Goal: Task Accomplishment & Management: Complete application form

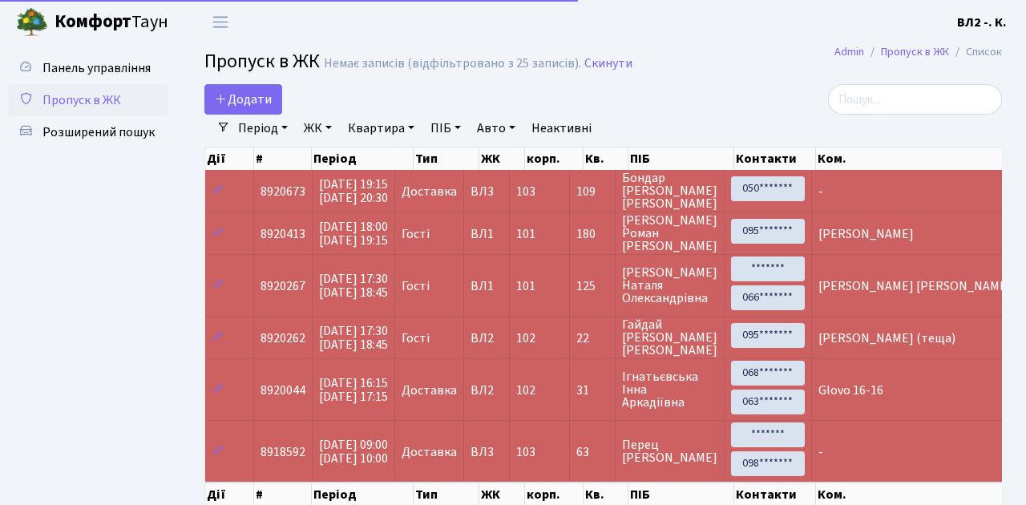
select select "25"
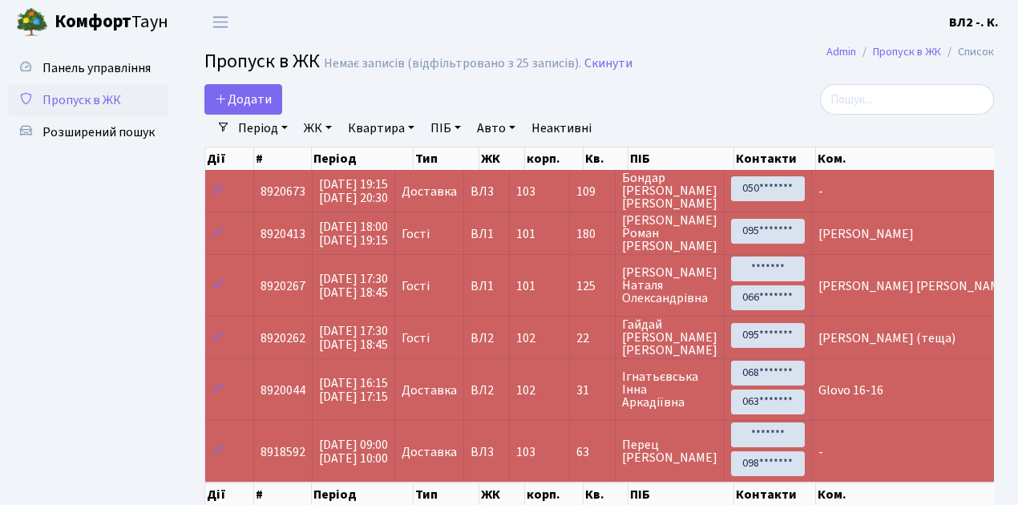
click at [90, 96] on span "Пропуск в ЖК" at bounding box center [81, 100] width 79 height 18
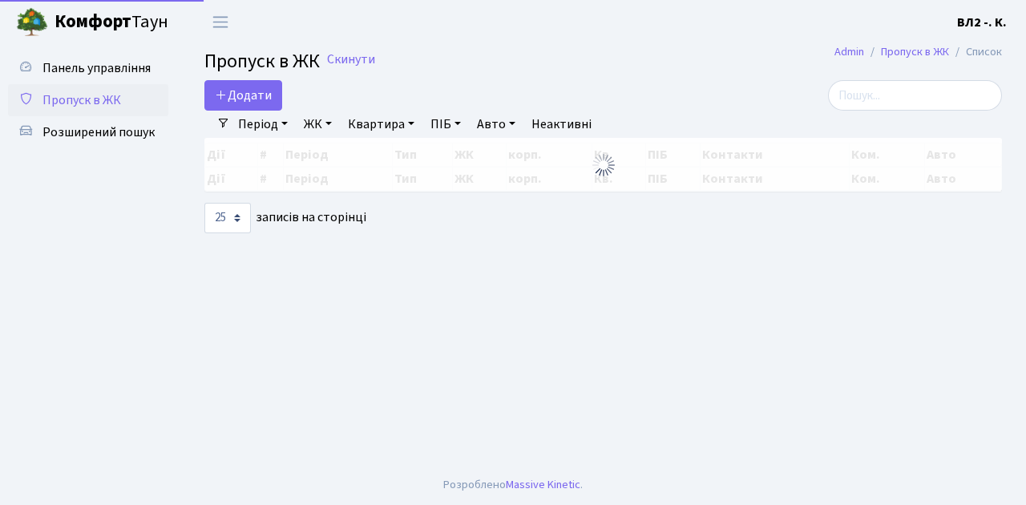
select select "25"
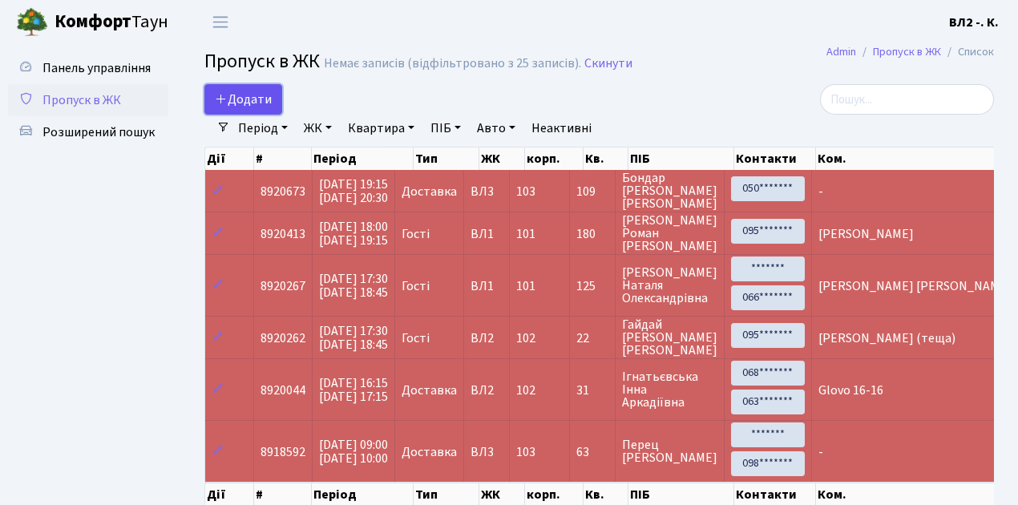
click at [269, 107] on span "Додати" at bounding box center [243, 100] width 57 height 18
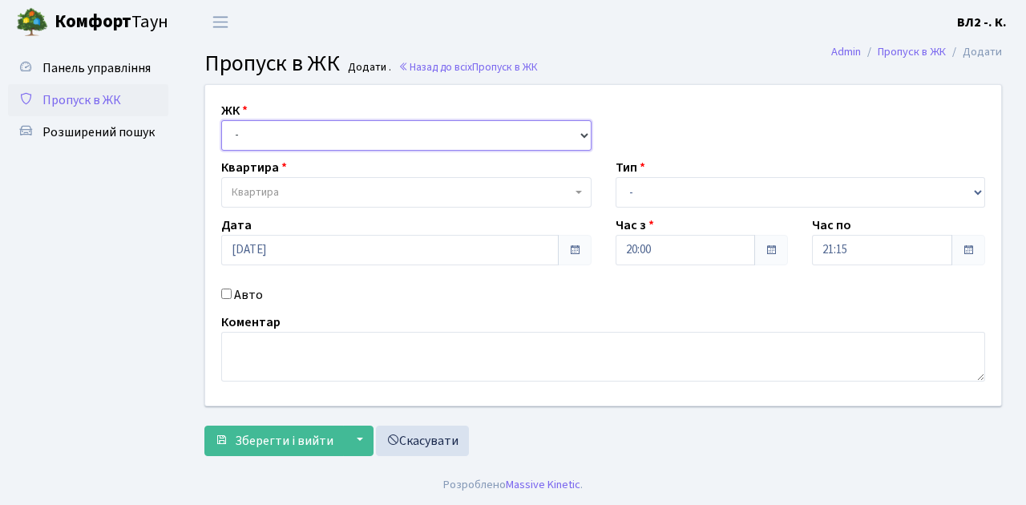
click at [582, 133] on select "- [STREET_ADDRESS][PERSON_NAME]" at bounding box center [406, 135] width 370 height 30
select select "317"
click at [221, 120] on select "- [STREET_ADDRESS][PERSON_NAME]" at bounding box center [406, 135] width 370 height 30
select select
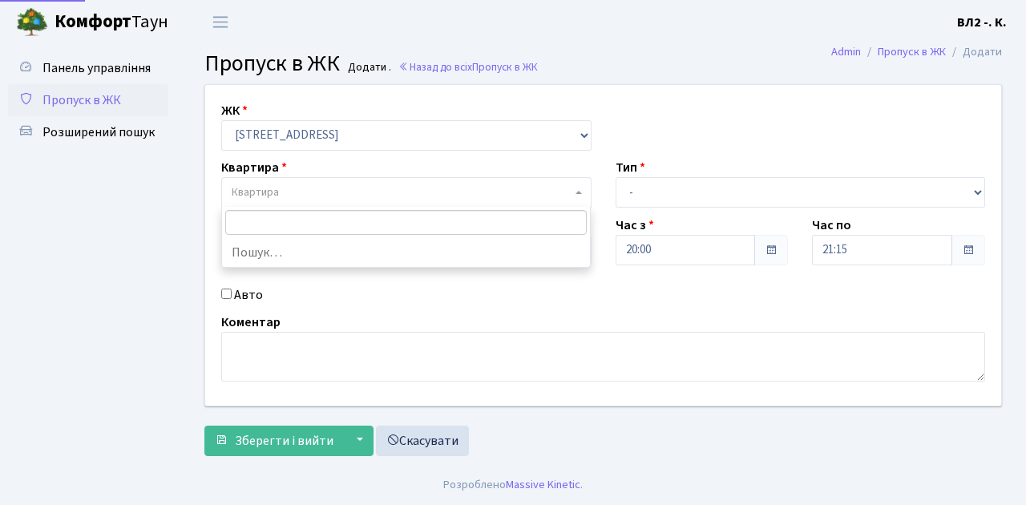
click at [578, 194] on span at bounding box center [579, 192] width 3 height 30
click at [577, 191] on b at bounding box center [578, 192] width 6 height 3
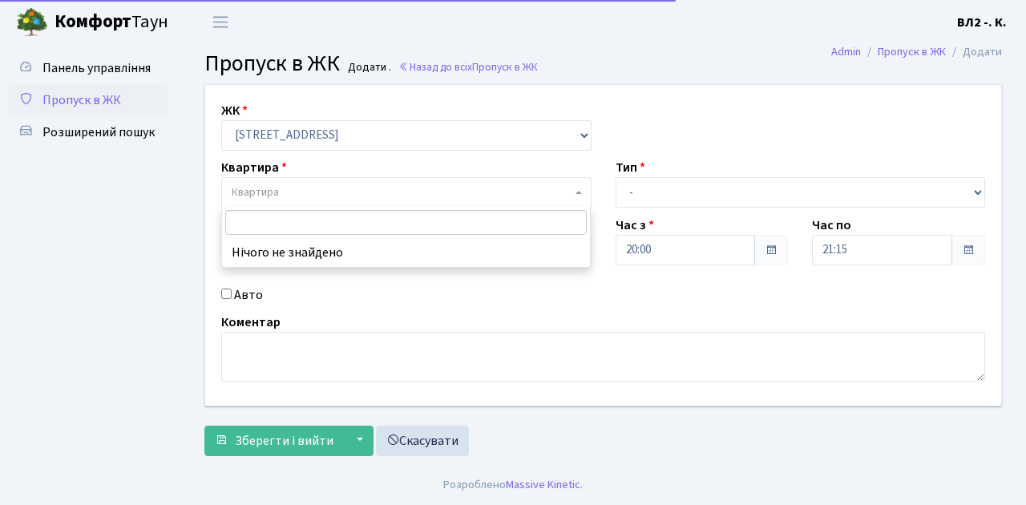
type input "5"
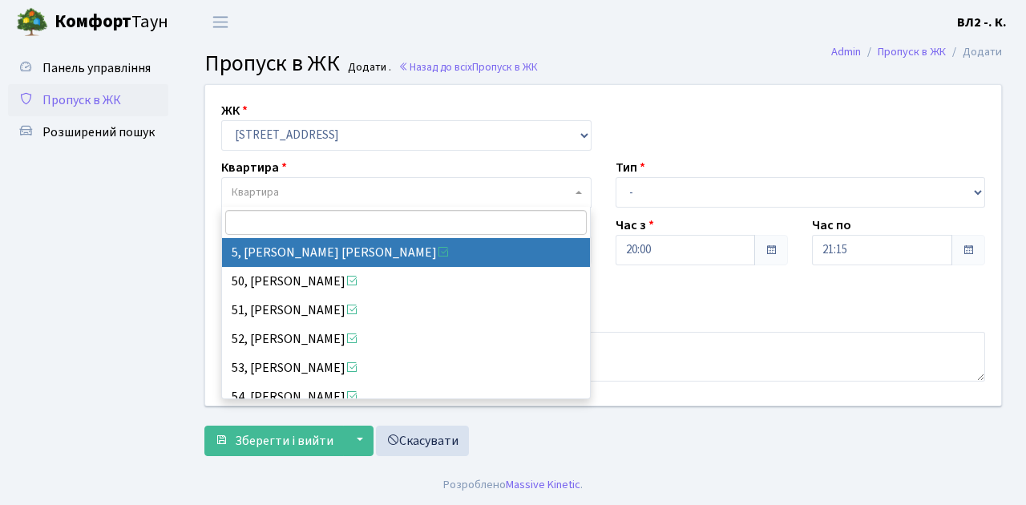
select select "37954"
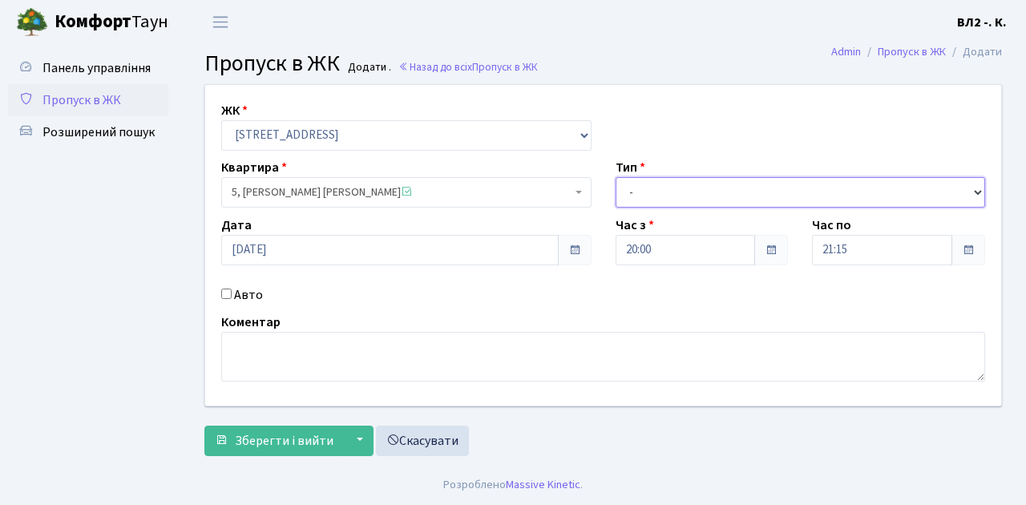
drag, startPoint x: 977, startPoint y: 190, endPoint x: 969, endPoint y: 187, distance: 8.4
click at [977, 190] on select "- Доставка Таксі Гості Сервіс" at bounding box center [800, 192] width 370 height 30
select select "1"
click at [615, 177] on select "- Доставка Таксі Гості Сервіс" at bounding box center [800, 192] width 370 height 30
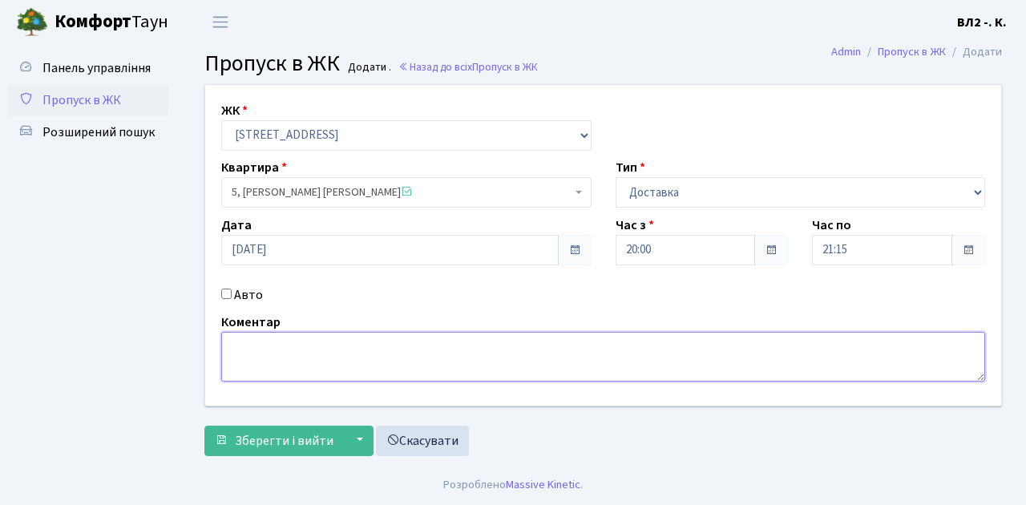
click at [231, 339] on textarea at bounding box center [603, 357] width 764 height 50
type textarea "20-12"
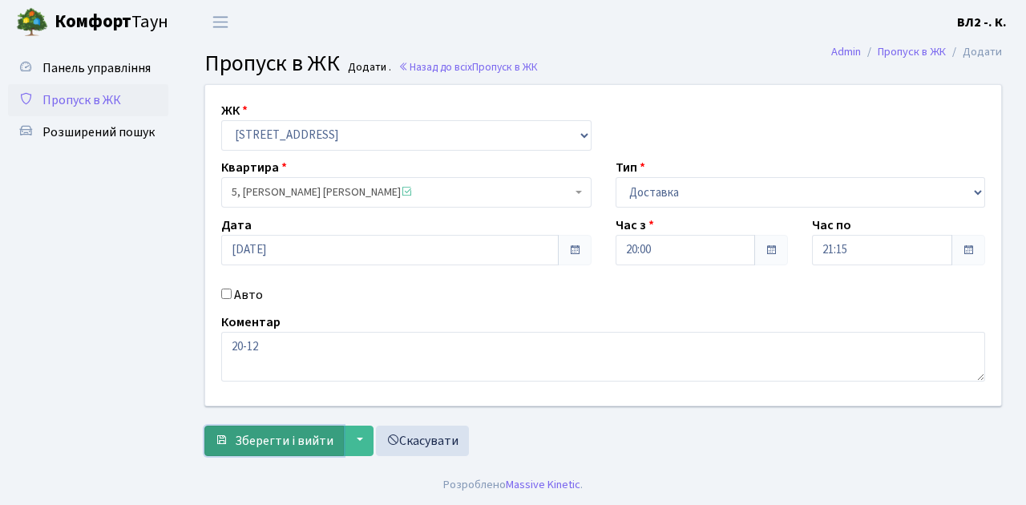
click at [240, 446] on span "Зберегти і вийти" at bounding box center [284, 441] width 99 height 18
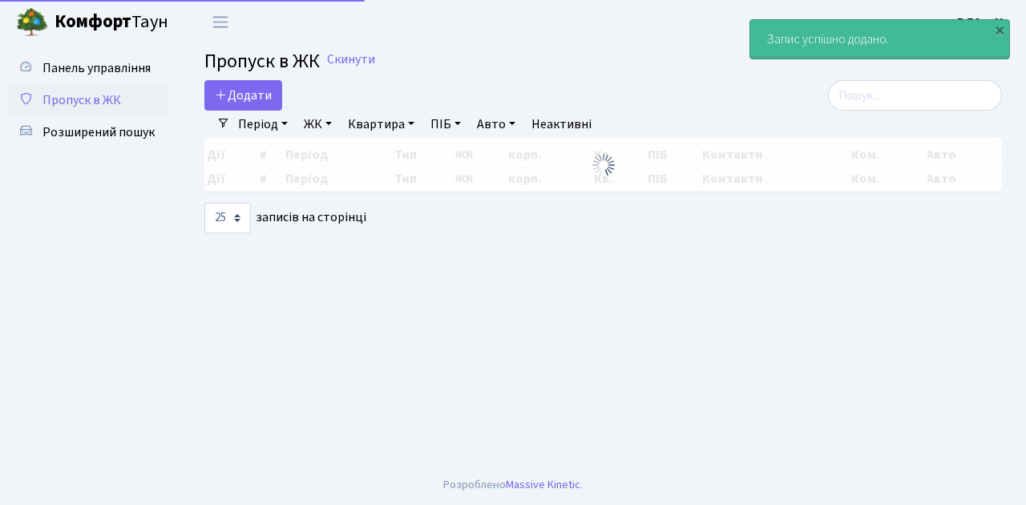
select select "25"
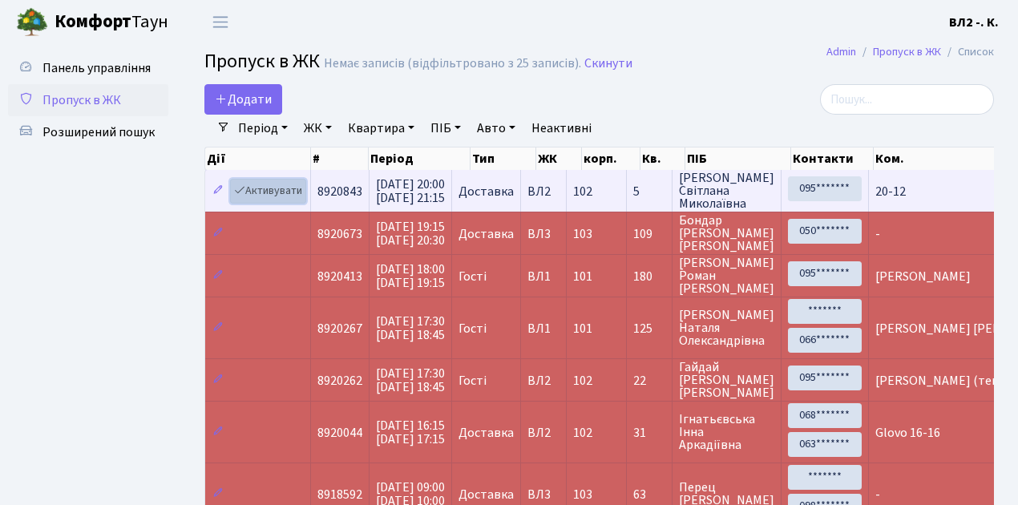
click at [296, 200] on link "Активувати" at bounding box center [268, 191] width 76 height 25
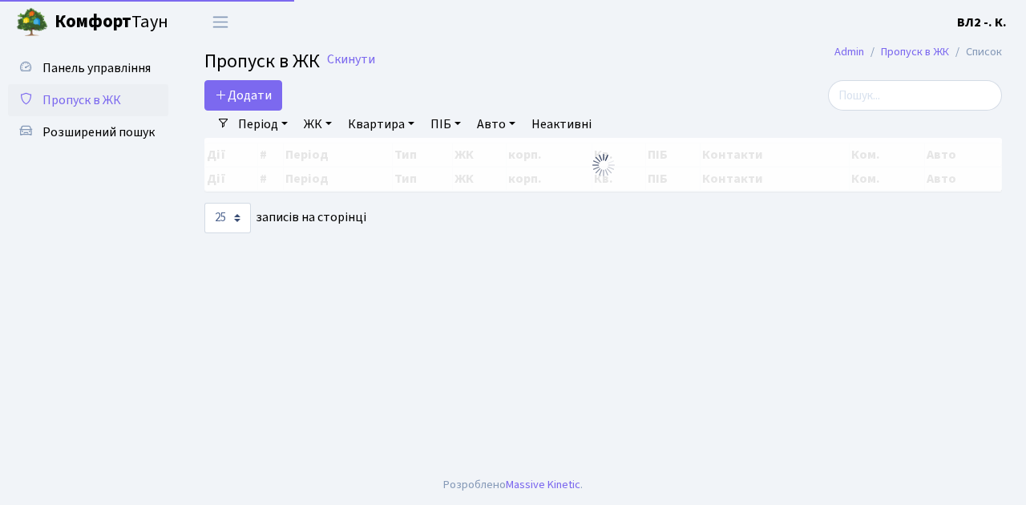
select select "25"
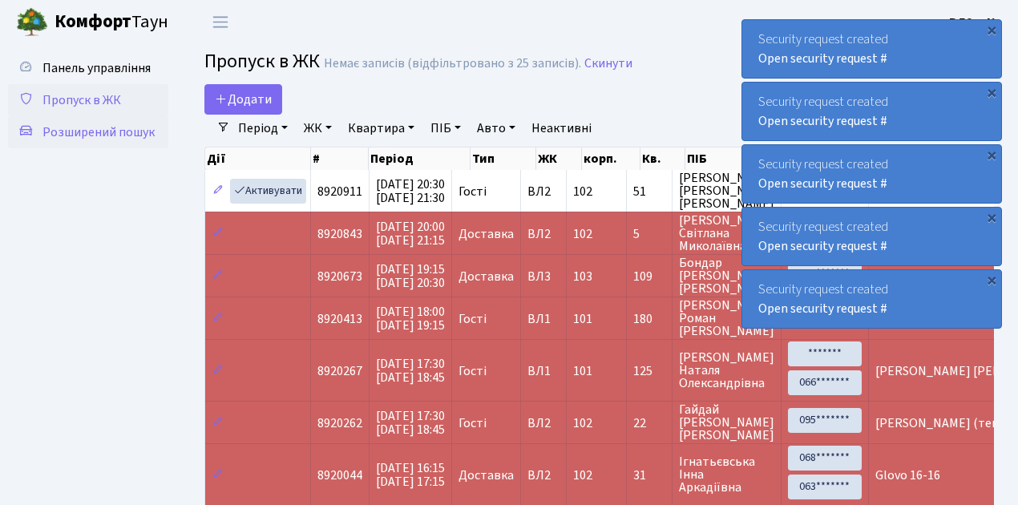
click at [133, 130] on span "Розширений пошук" at bounding box center [98, 132] width 112 height 18
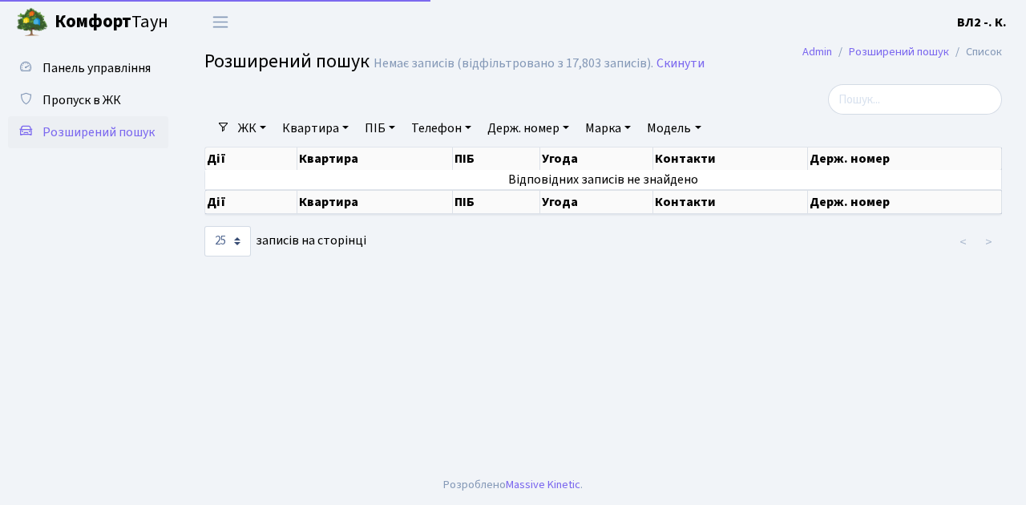
select select "25"
click at [346, 125] on link "Квартира" at bounding box center [315, 128] width 79 height 27
type input "103"
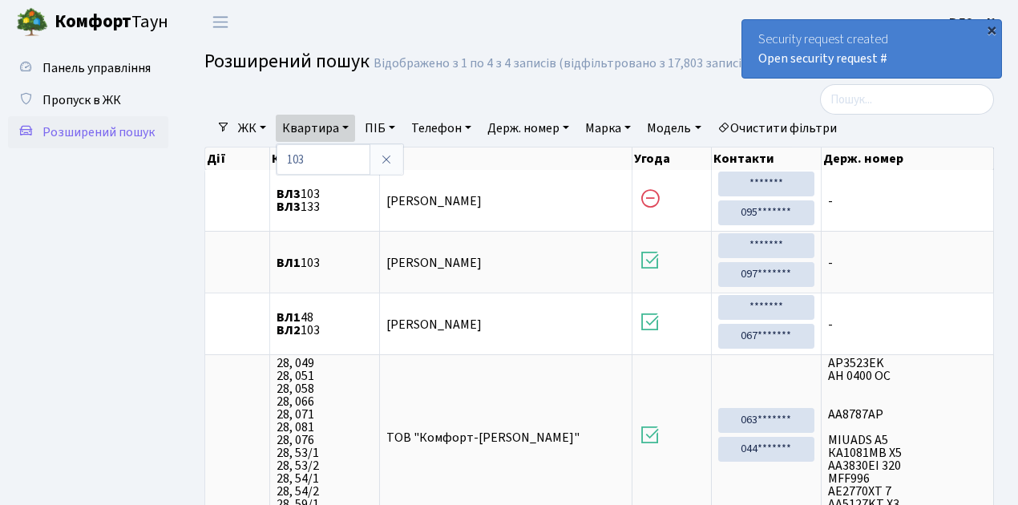
click at [993, 30] on div "×" at bounding box center [991, 30] width 16 height 16
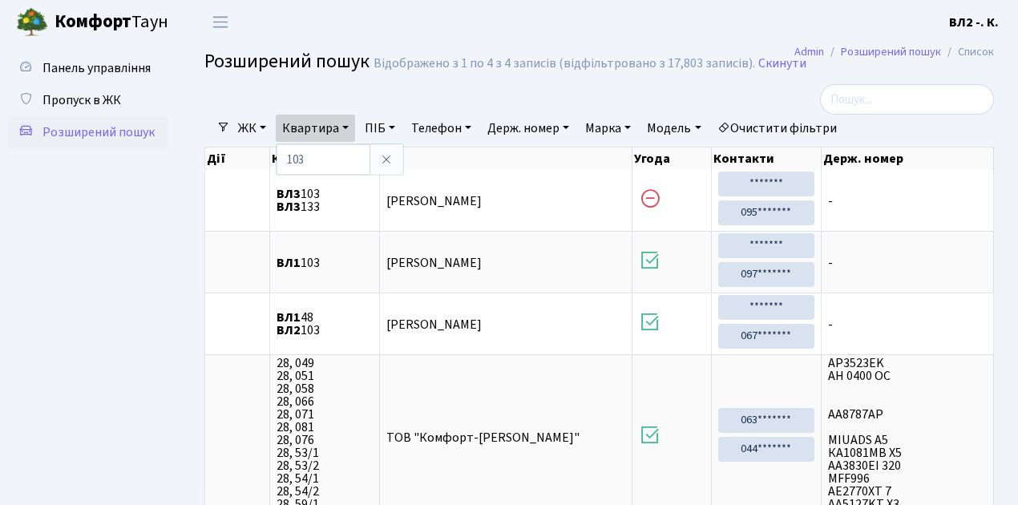
click at [629, 26] on header "Комфорт Таун ВЛ2 -. К. Мій обліковий запис Вийти" at bounding box center [509, 22] width 1018 height 44
click at [81, 100] on span "Пропуск в ЖК" at bounding box center [81, 100] width 79 height 18
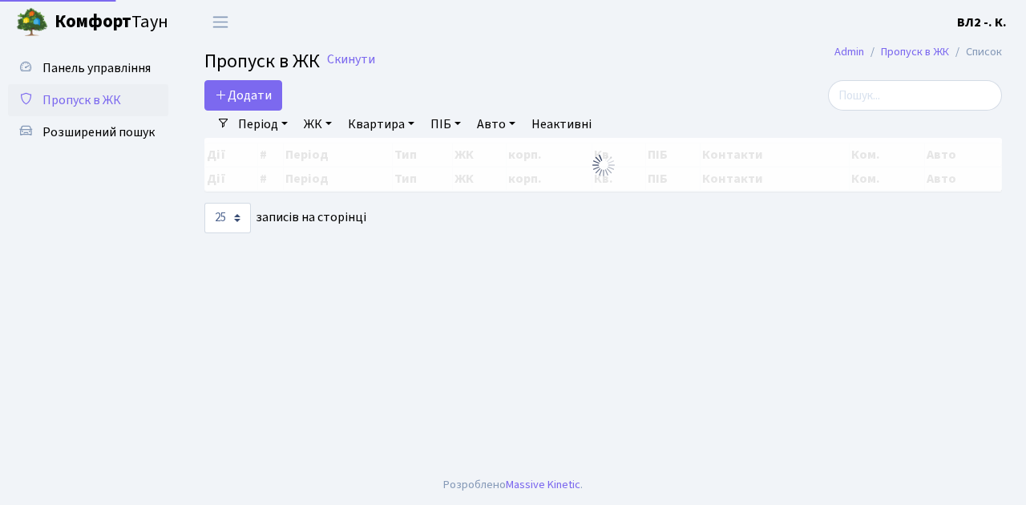
select select "25"
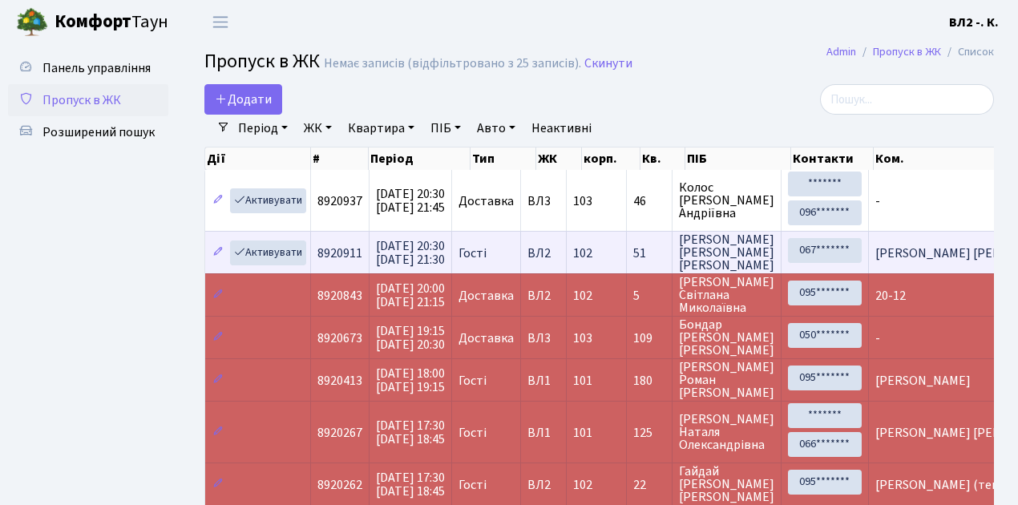
click at [518, 266] on td "Гості" at bounding box center [486, 252] width 69 height 42
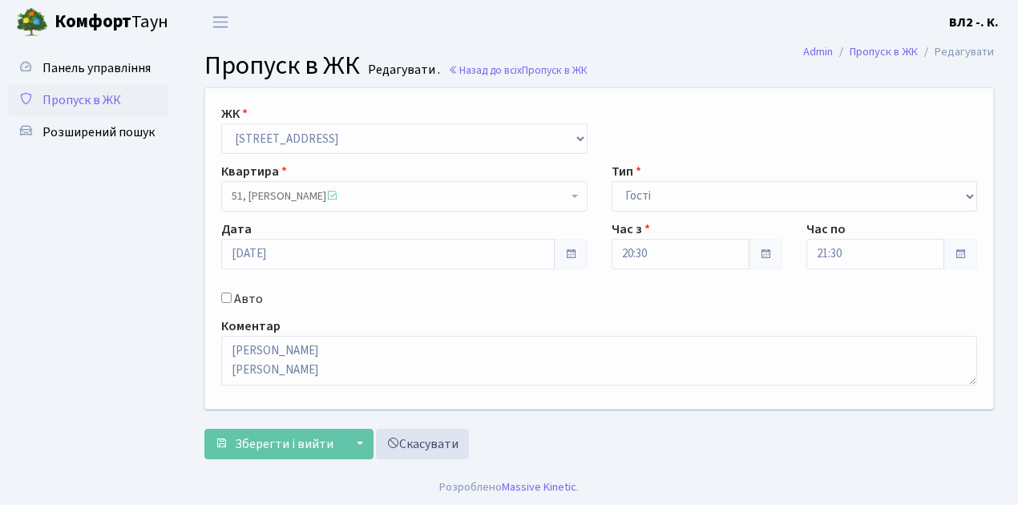
click at [90, 102] on span "Пропуск в ЖК" at bounding box center [81, 100] width 79 height 18
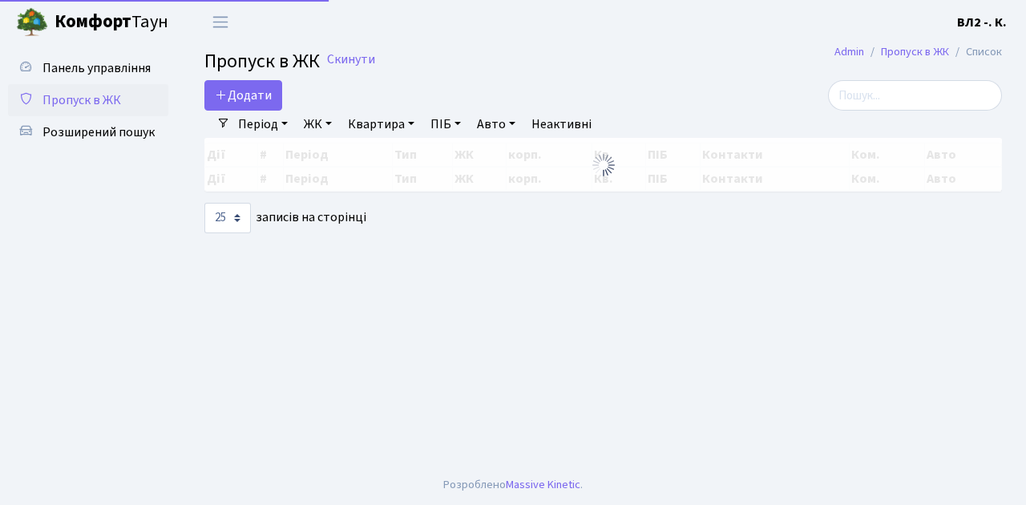
select select "25"
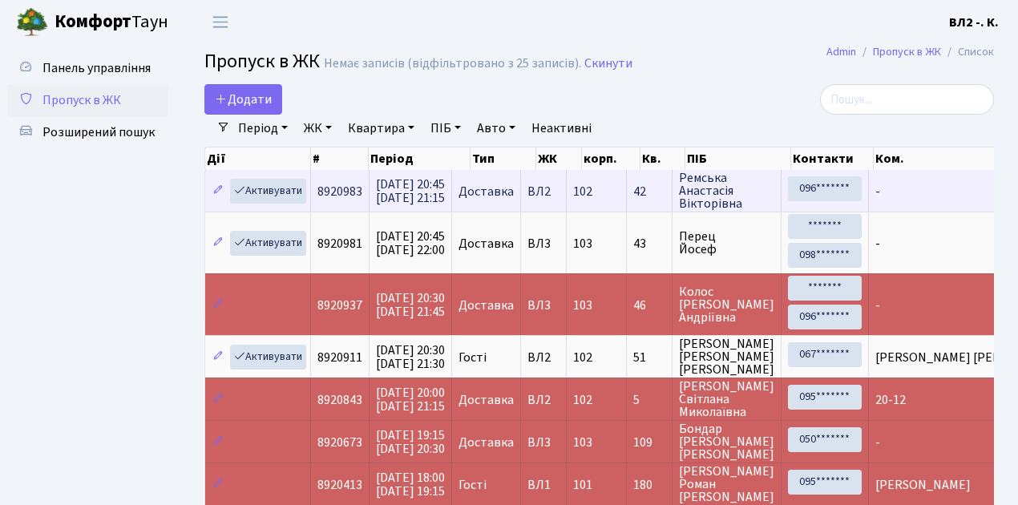
drag, startPoint x: 881, startPoint y: 183, endPoint x: 880, endPoint y: 194, distance: 10.5
click at [880, 183] on span "-" at bounding box center [877, 192] width 5 height 18
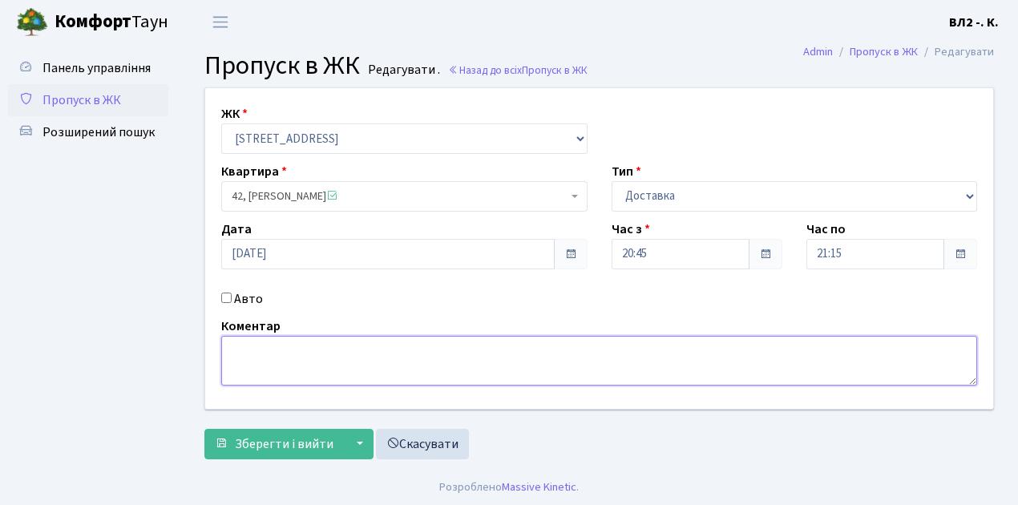
click at [233, 348] on textarea at bounding box center [599, 361] width 756 height 50
type textarea "20-54"
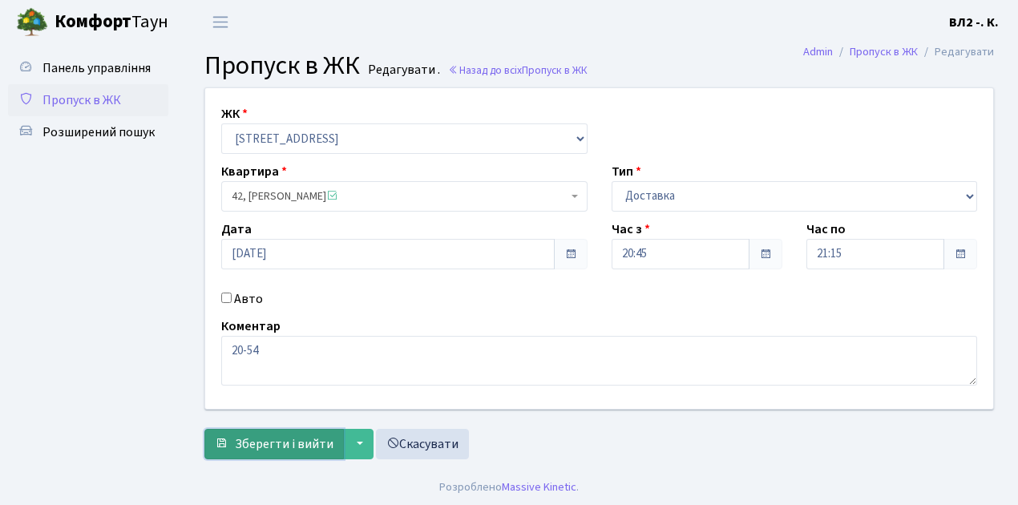
click at [245, 450] on span "Зберегти і вийти" at bounding box center [284, 444] width 99 height 18
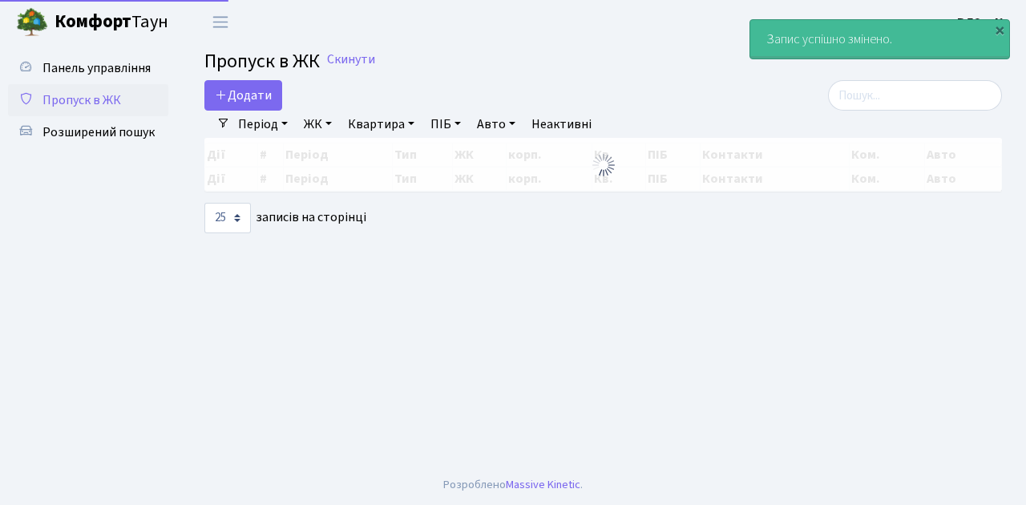
select select "25"
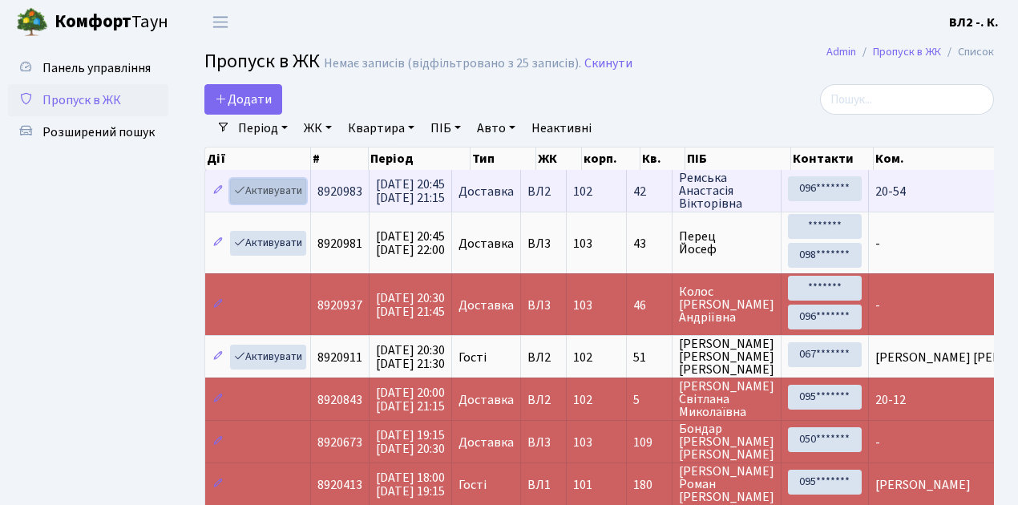
click at [299, 197] on link "Активувати" at bounding box center [268, 191] width 76 height 25
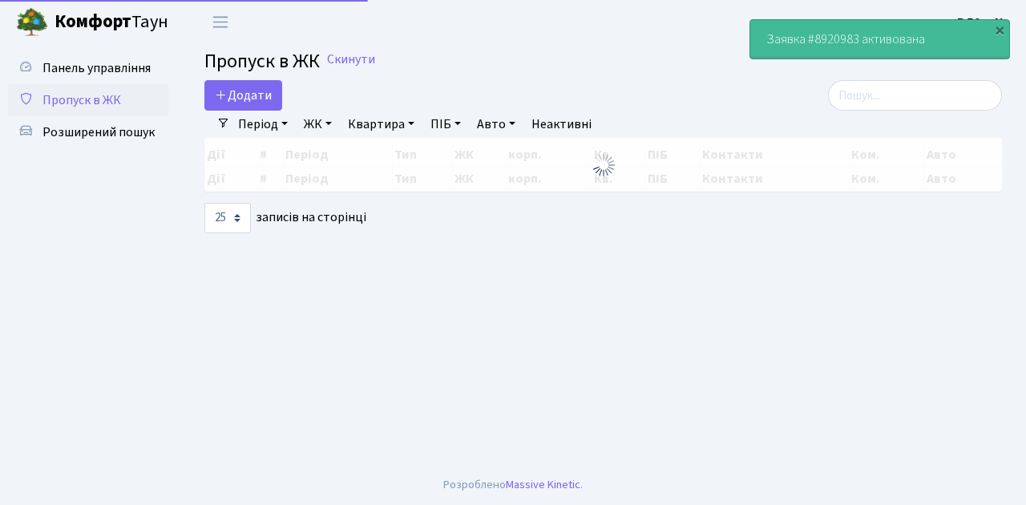
select select "25"
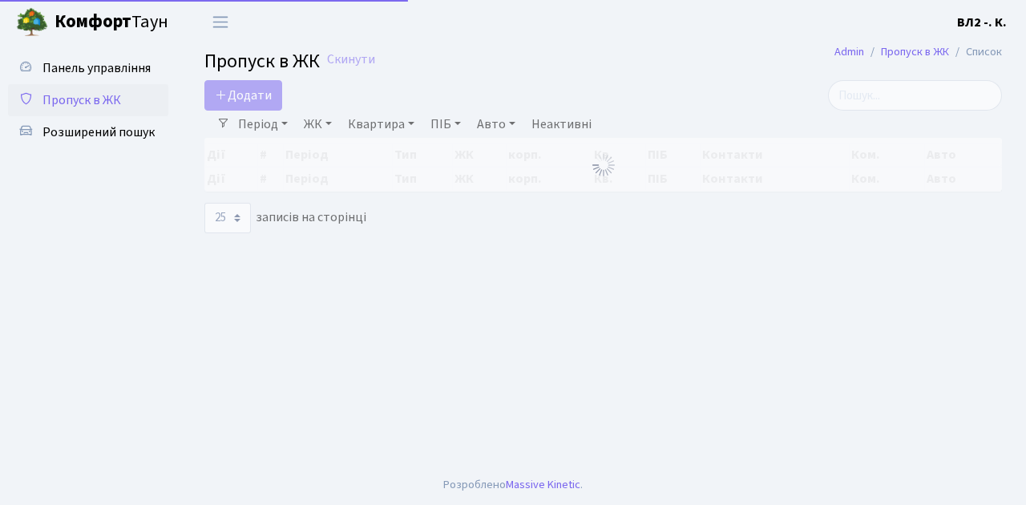
select select "25"
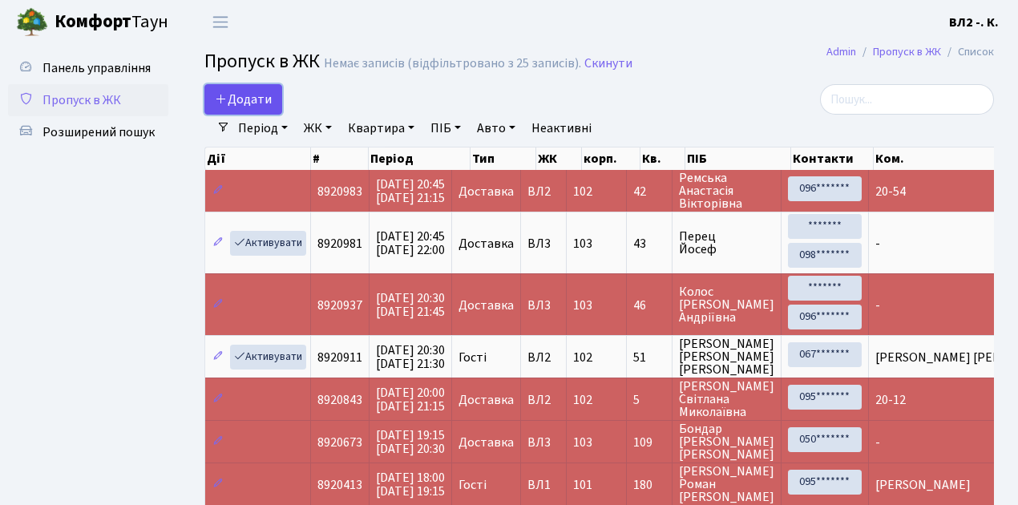
click at [271, 109] on link "Додати" at bounding box center [243, 99] width 78 height 30
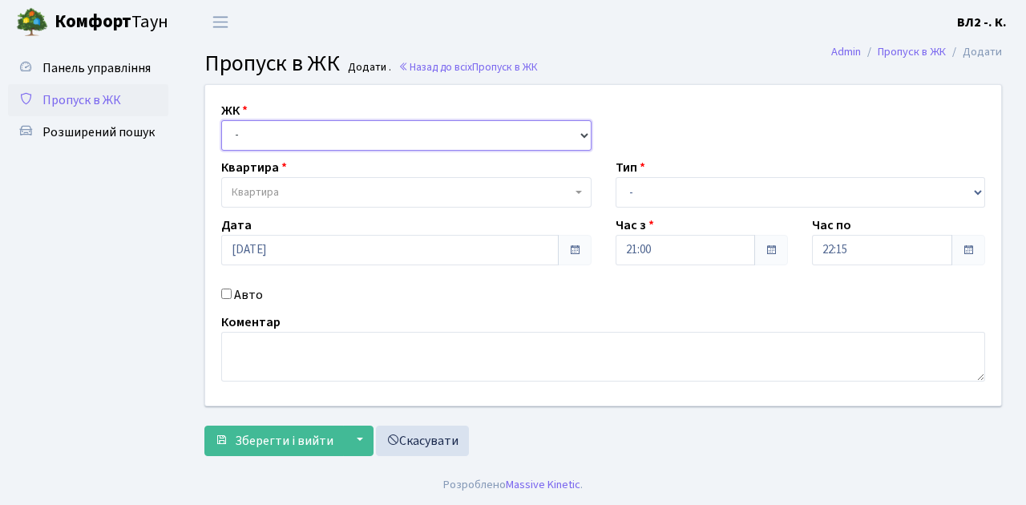
click at [578, 134] on select "- [STREET_ADDRESS][PERSON_NAME]" at bounding box center [406, 135] width 370 height 30
select select "317"
click at [221, 120] on select "- ВЛ1, Ужгородський пров., 4/1 ВЛ2, Голосіївський просп., 76 ВЛ3, пр.Голосіївсь…" at bounding box center [406, 135] width 370 height 30
select select
click at [575, 192] on b at bounding box center [578, 192] width 6 height 3
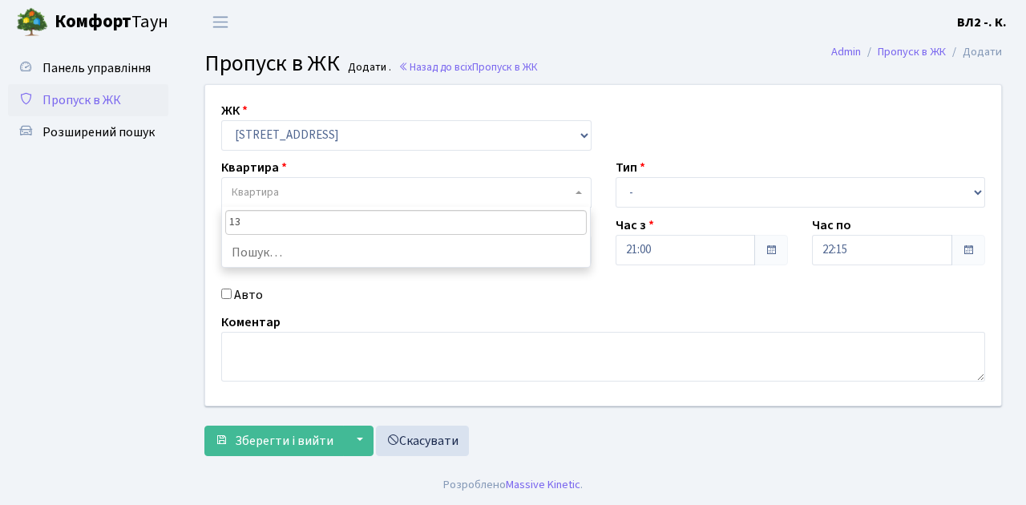
type input "137"
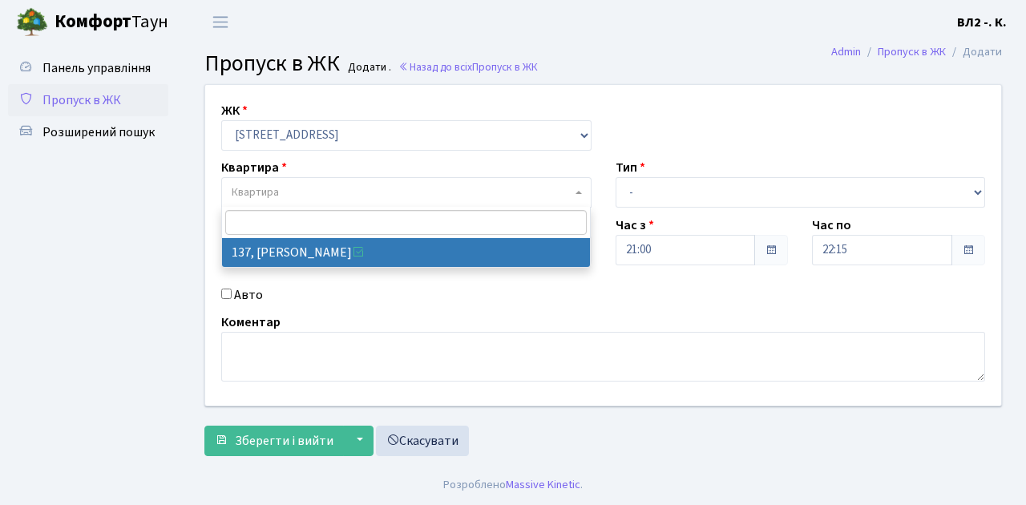
select select "38347"
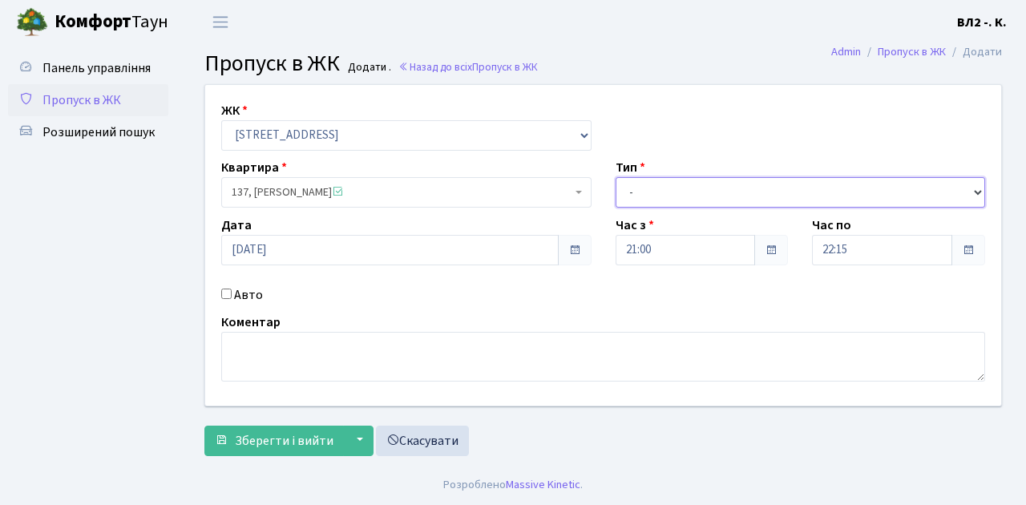
click at [974, 190] on select "- Доставка Таксі Гості Сервіс" at bounding box center [800, 192] width 370 height 30
select select "1"
click at [615, 177] on select "- Доставка Таксі Гості Сервіс" at bounding box center [800, 192] width 370 height 30
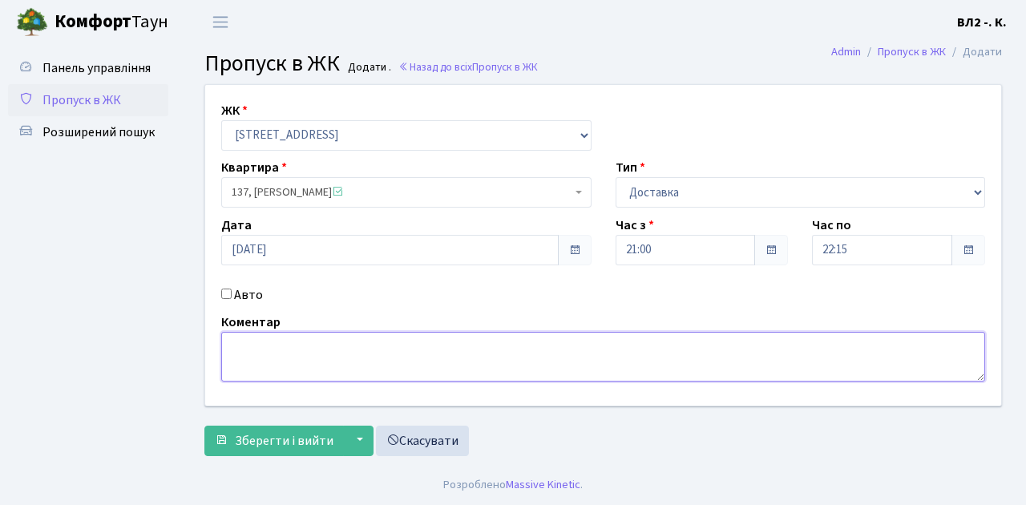
click at [227, 346] on textarea at bounding box center [603, 357] width 764 height 50
type textarea "Glovo 21-10"
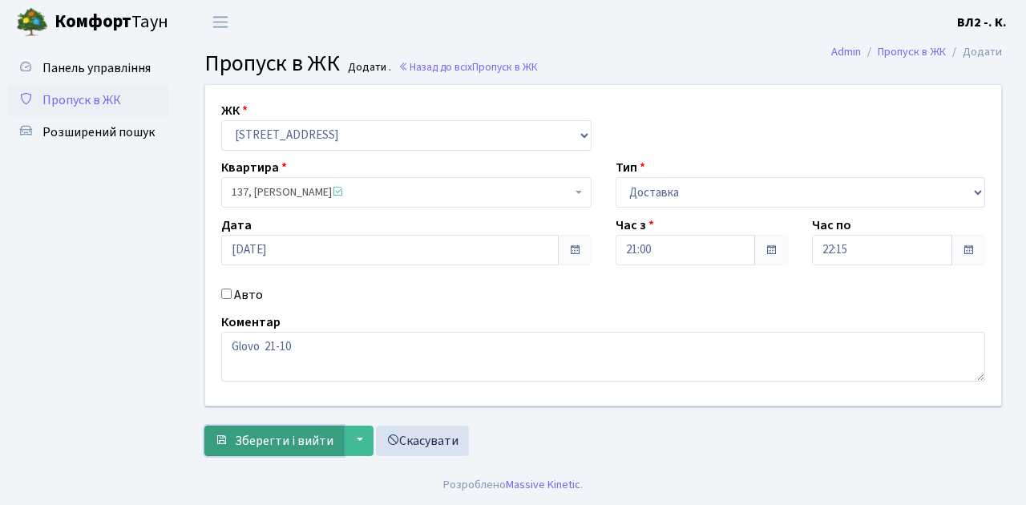
click at [244, 441] on span "Зберегти і вийти" at bounding box center [284, 441] width 99 height 18
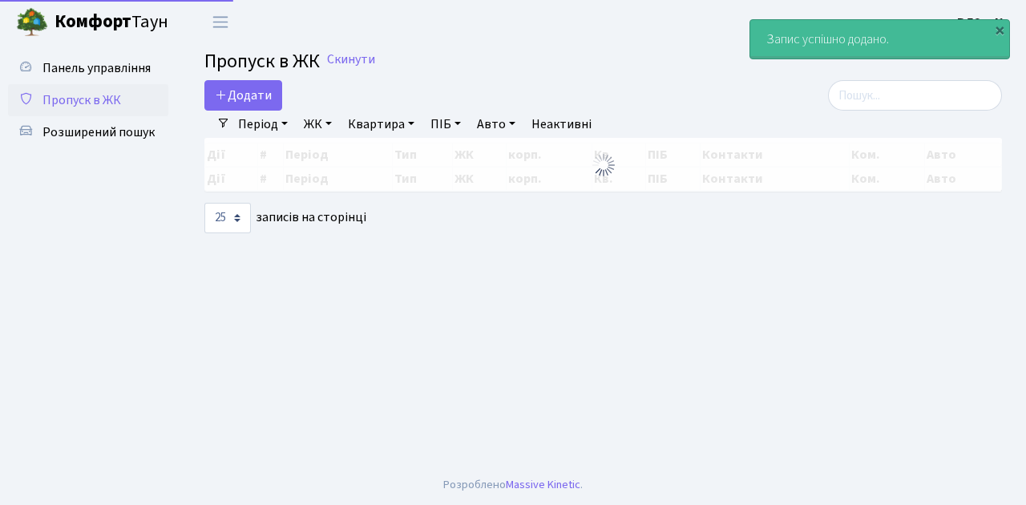
select select "25"
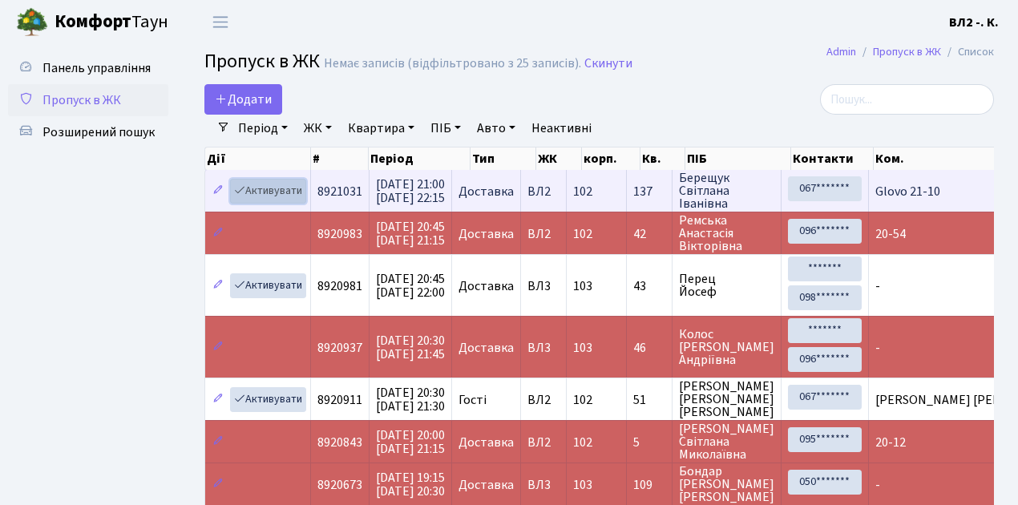
click at [299, 199] on link "Активувати" at bounding box center [268, 191] width 76 height 25
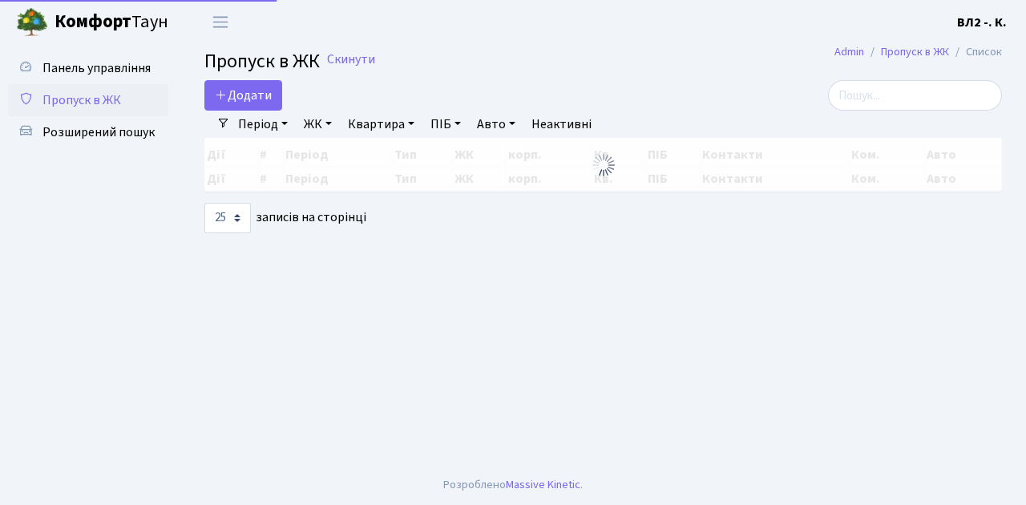
select select "25"
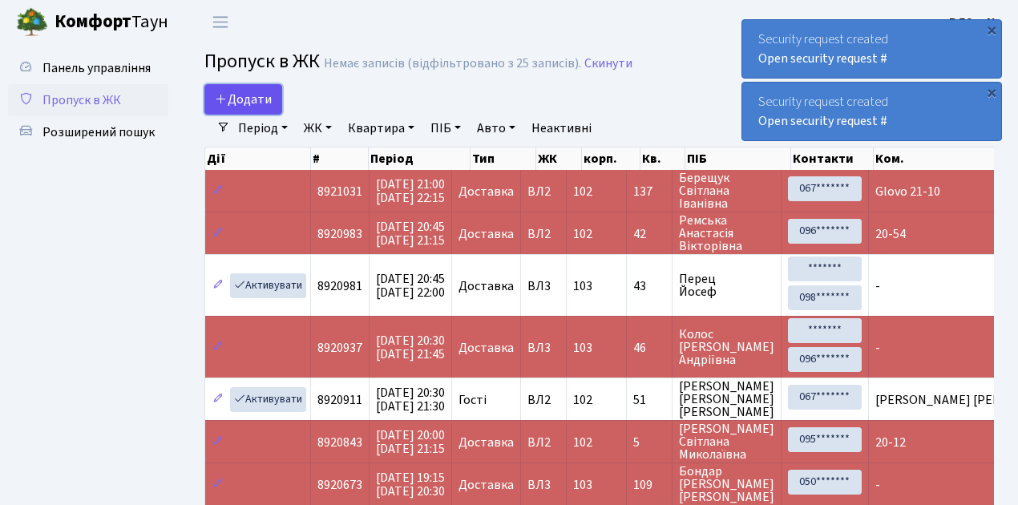
click at [276, 108] on link "Додати" at bounding box center [243, 99] width 78 height 30
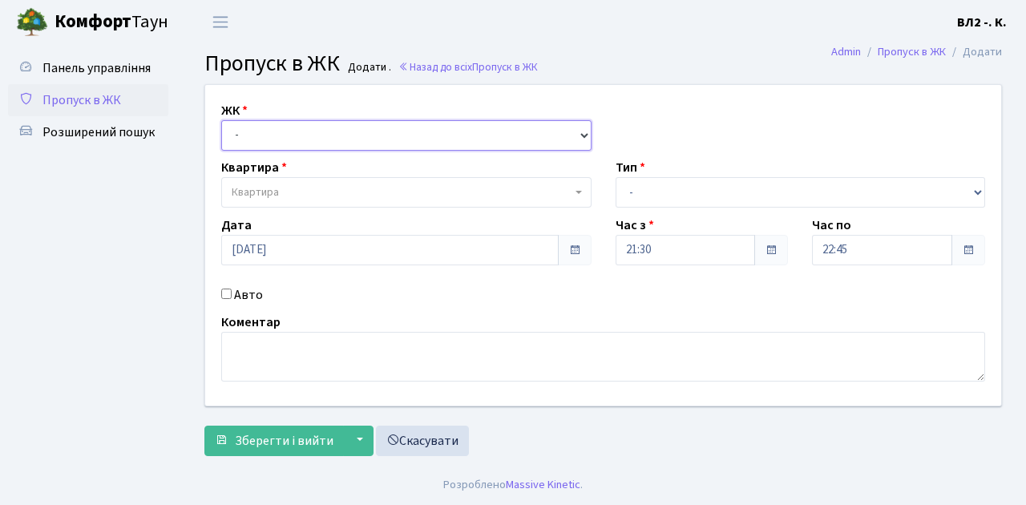
click at [580, 133] on select "- [STREET_ADDRESS][PERSON_NAME]" at bounding box center [406, 135] width 370 height 30
select select "317"
click at [221, 120] on select "- [STREET_ADDRESS][PERSON_NAME]" at bounding box center [406, 135] width 370 height 30
select select
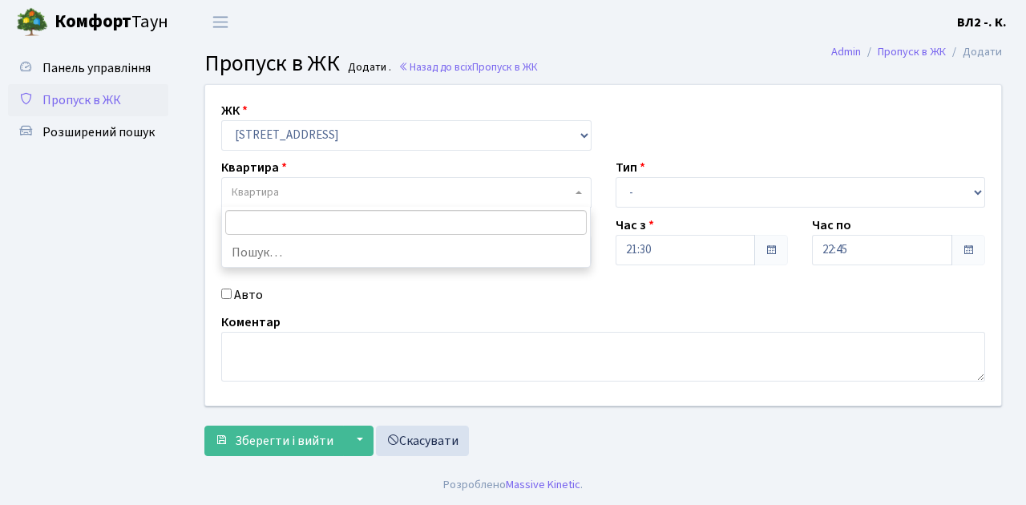
click at [570, 184] on span "Квартира" at bounding box center [402, 192] width 340 height 16
type input "16"
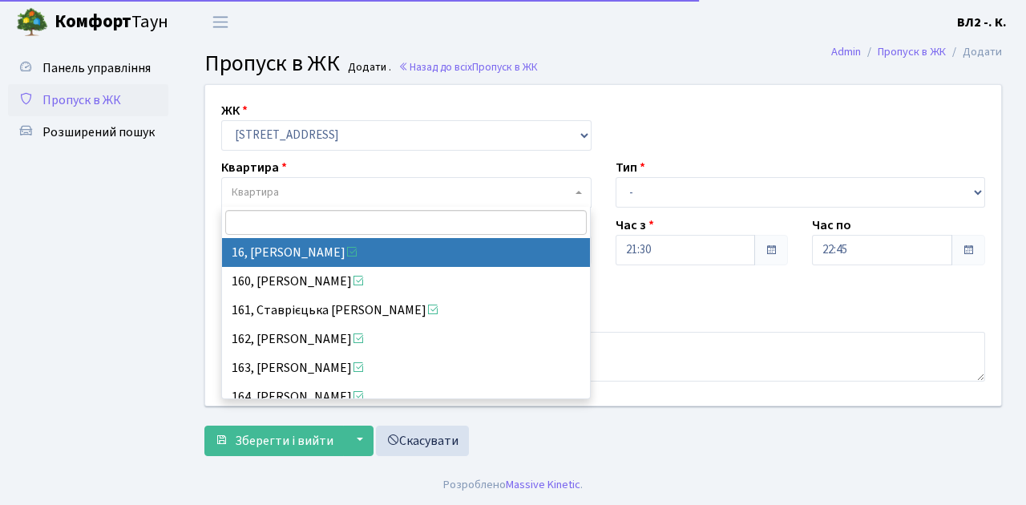
select select "37987"
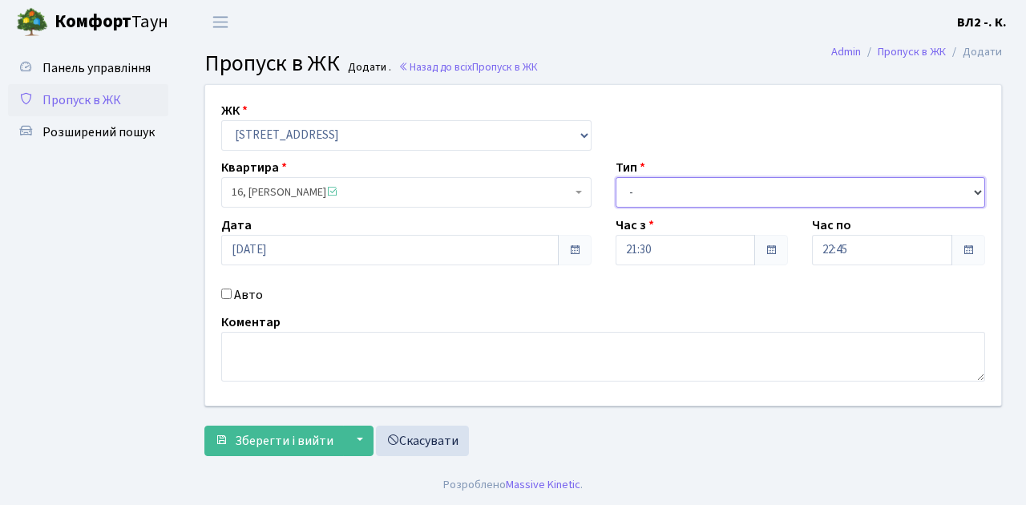
click at [974, 189] on select "- Доставка Таксі Гості Сервіс" at bounding box center [800, 192] width 370 height 30
select select "1"
click at [615, 177] on select "- Доставка Таксі Гості Сервіс" at bounding box center [800, 192] width 370 height 30
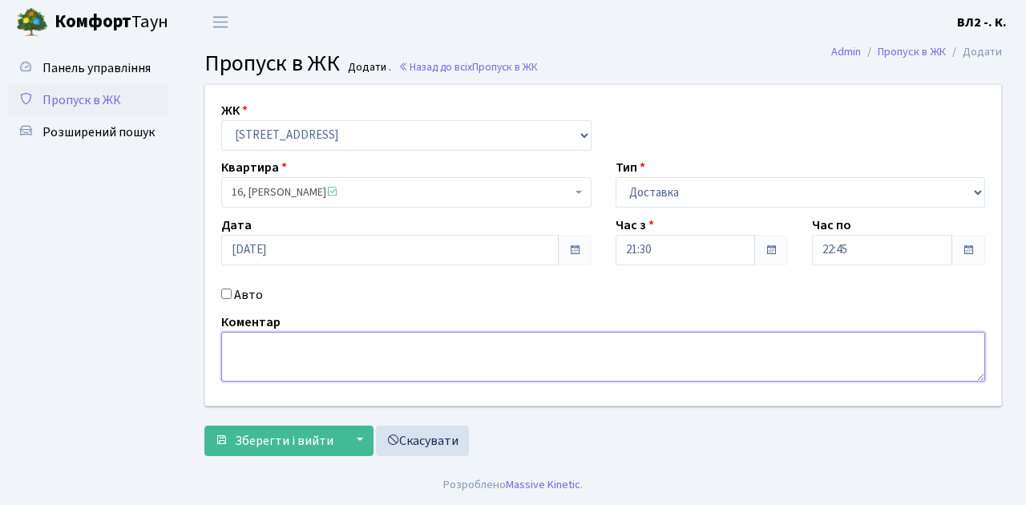
click at [238, 341] on textarea at bounding box center [603, 357] width 764 height 50
type textarea "21-38"
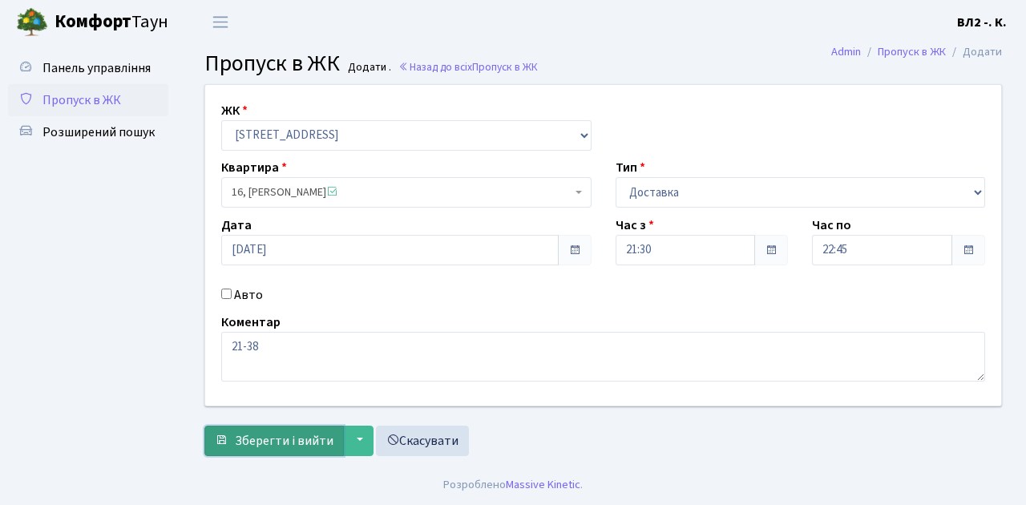
click at [251, 440] on span "Зберегти і вийти" at bounding box center [284, 441] width 99 height 18
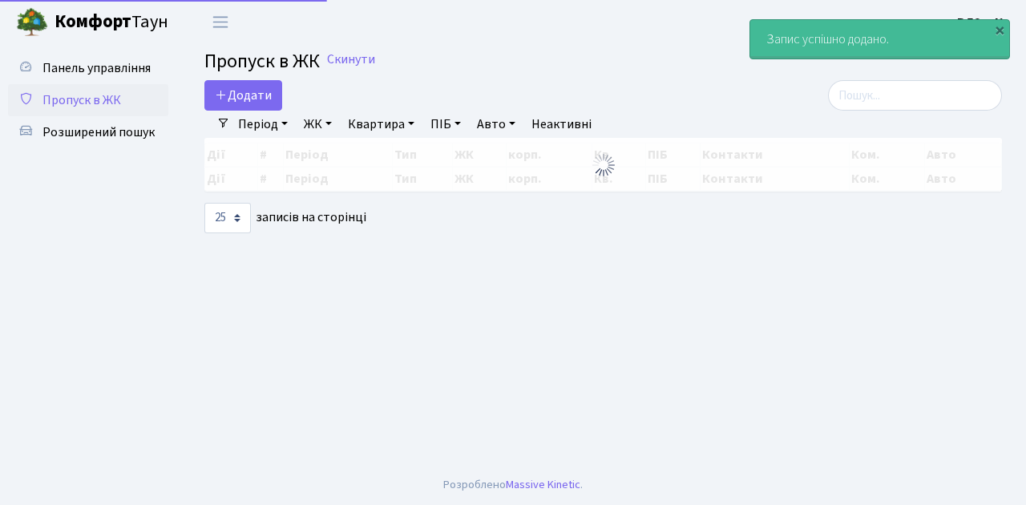
select select "25"
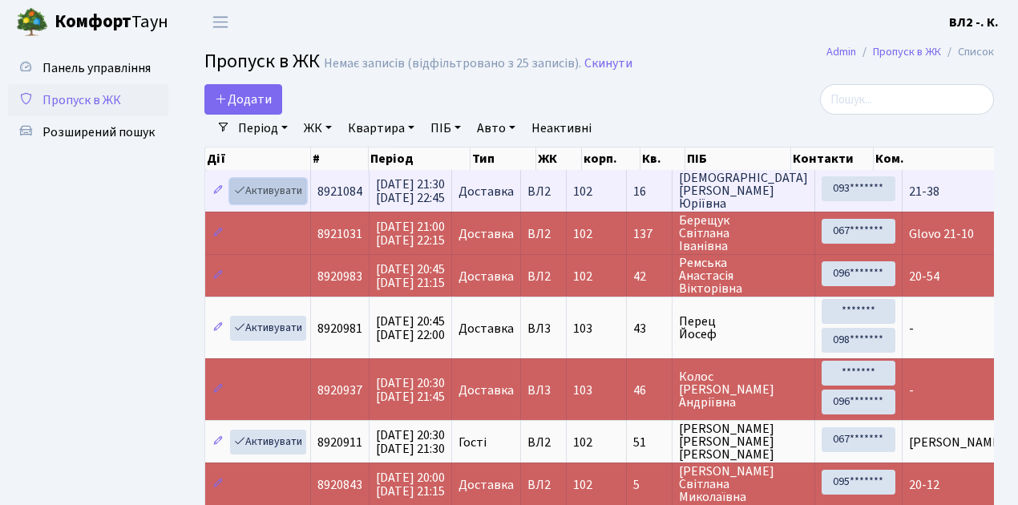
click at [303, 200] on link "Активувати" at bounding box center [268, 191] width 76 height 25
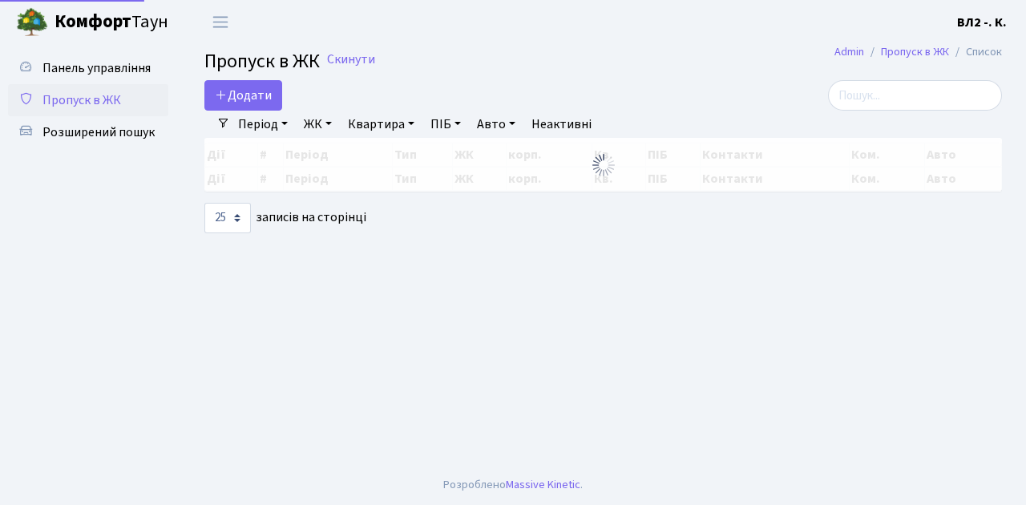
select select "25"
